Goal: Browse casually

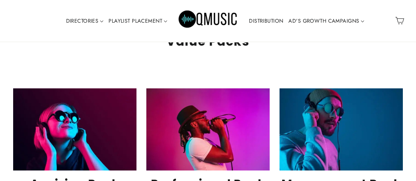
scroll to position [1314, 0]
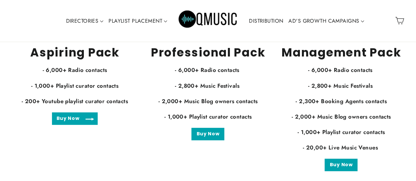
click at [89, 121] on link "Buy Now" at bounding box center [75, 118] width 46 height 12
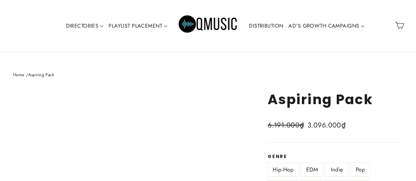
scroll to position [66, 0]
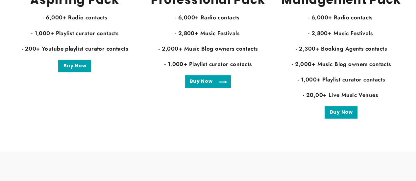
click at [216, 79] on link "Buy Now" at bounding box center [208, 81] width 46 height 12
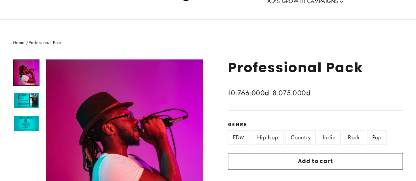
scroll to position [45, 0]
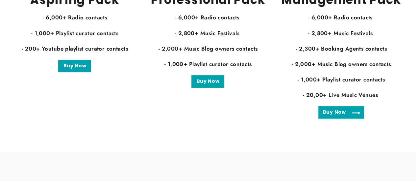
click at [346, 115] on link "Buy Now" at bounding box center [341, 112] width 46 height 12
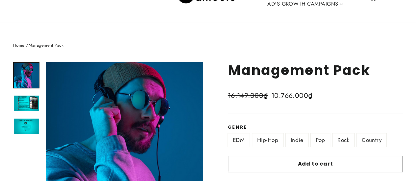
scroll to position [45, 0]
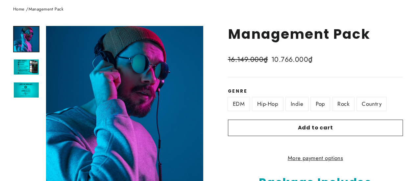
scroll to position [0, 0]
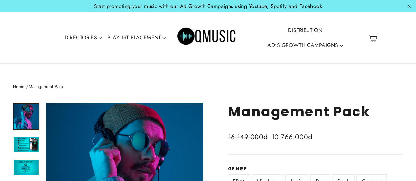
click at [190, 35] on img "Primary" at bounding box center [206, 38] width 59 height 30
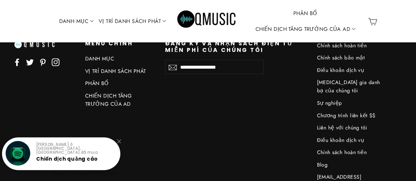
scroll to position [3152, 0]
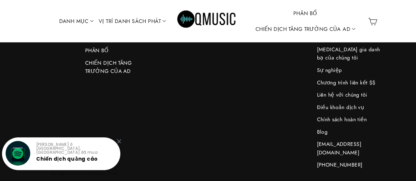
click at [323, 136] on font "Blog" at bounding box center [321, 132] width 11 height 8
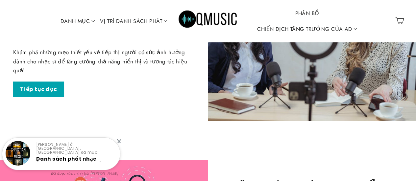
scroll to position [406, 0]
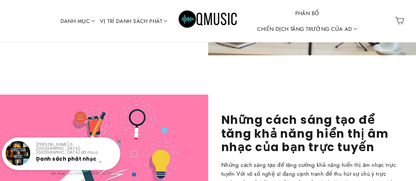
click at [121, 141] on div at bounding box center [119, 141] width 4 height 4
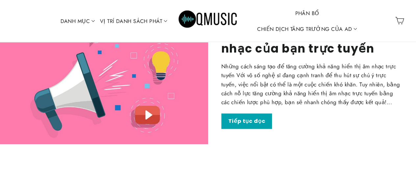
scroll to position [472, 0]
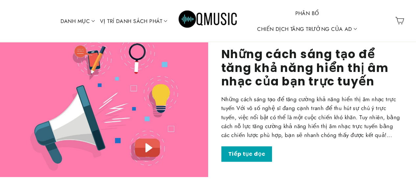
click at [39, 15] on div "Site navigation" at bounding box center [30, 21] width 35 height 38
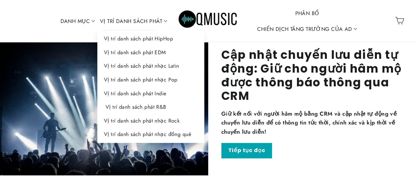
scroll to position [197, 0]
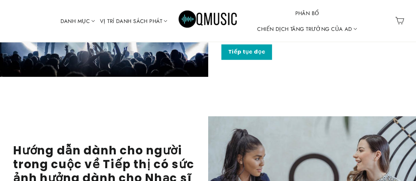
click at [203, 19] on img "Sơ đẳng" at bounding box center [207, 21] width 59 height 30
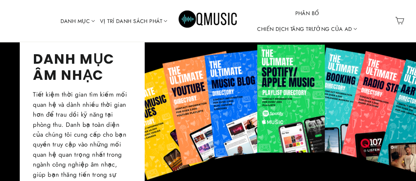
scroll to position [263, 0]
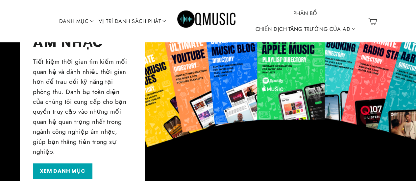
drag, startPoint x: 225, startPoint y: 92, endPoint x: 178, endPoint y: 158, distance: 81.1
click at [178, 158] on div "DANH MỤC ÂM NHẠC Tiết kiệm thời gian tìm kiếm mối quan hệ và dành nhiều thời gi…" at bounding box center [208, 97] width 376 height 189
click at [67, 167] on font "XEM DANH MỤC" at bounding box center [63, 171] width 46 height 8
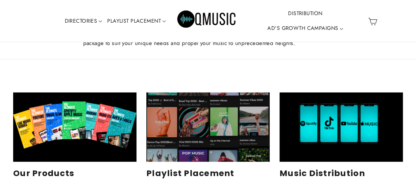
scroll to position [1653, 0]
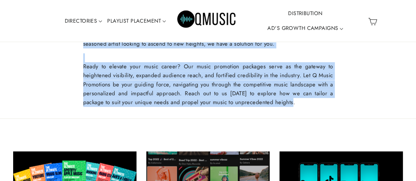
drag, startPoint x: 76, startPoint y: 88, endPoint x: 292, endPoint y: 104, distance: 216.2
copy div "Are you a budding musician eager to cut through the noise and carve your niche …"
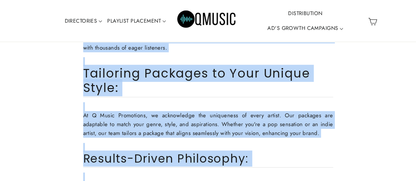
scroll to position [1390, 0]
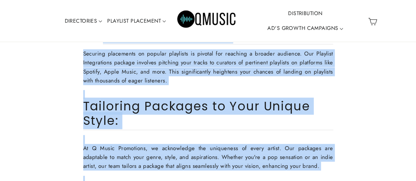
click at [201, 21] on img "Primary" at bounding box center [206, 21] width 59 height 30
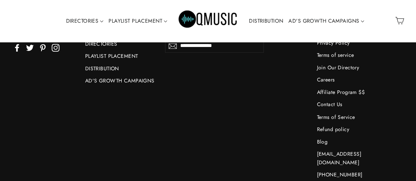
scroll to position [2935, 0]
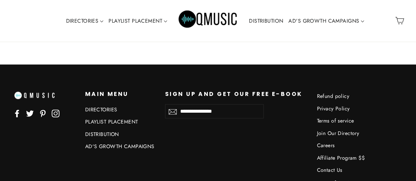
click at [52, 114] on icon at bounding box center [56, 113] width 8 height 8
